Goal: Task Accomplishment & Management: Complete application form

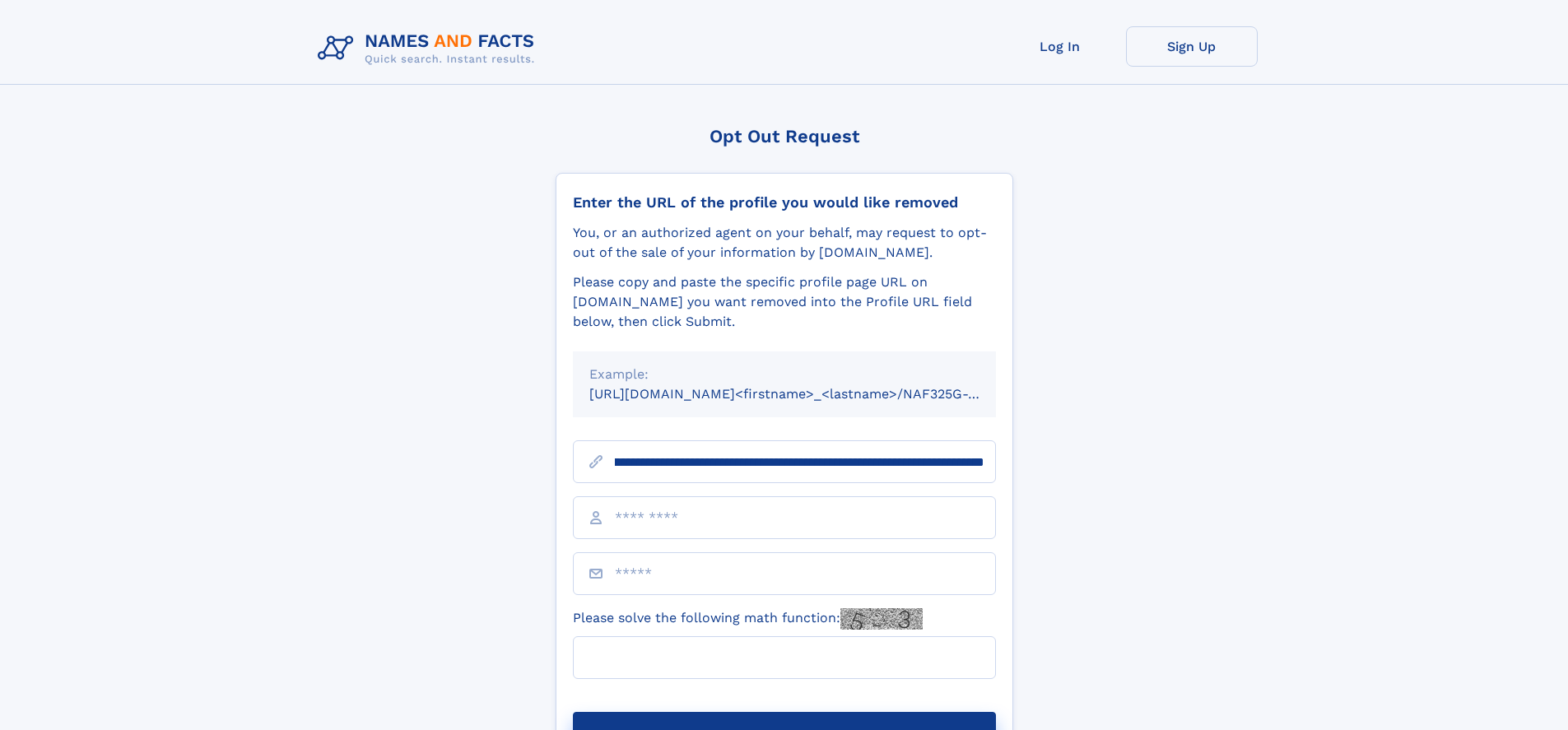
scroll to position [0, 195]
type input "**********"
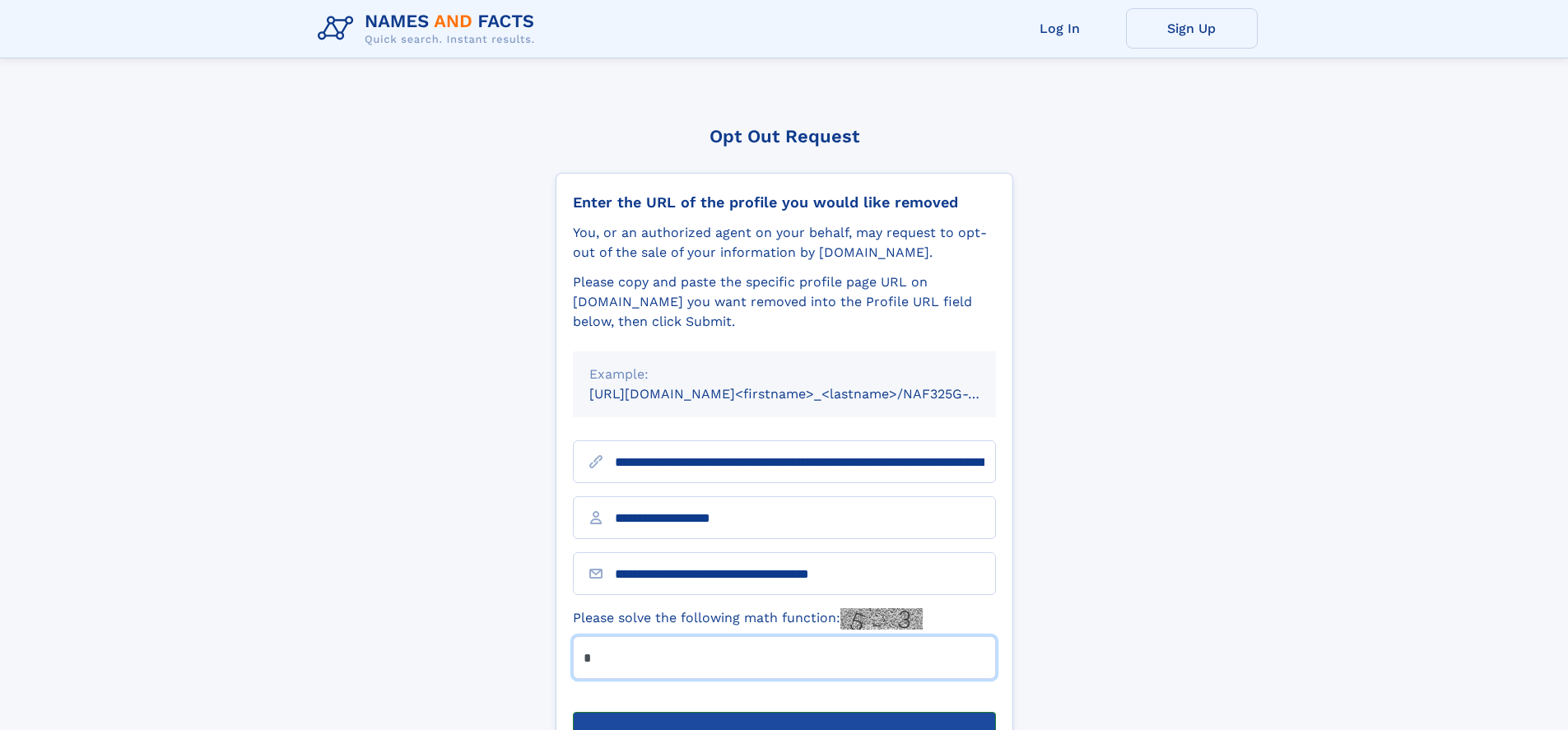
type input "*"
click at [783, 713] on button "Submit Opt Out Request" at bounding box center [784, 739] width 423 height 53
